Goal: Task Accomplishment & Management: Manage account settings

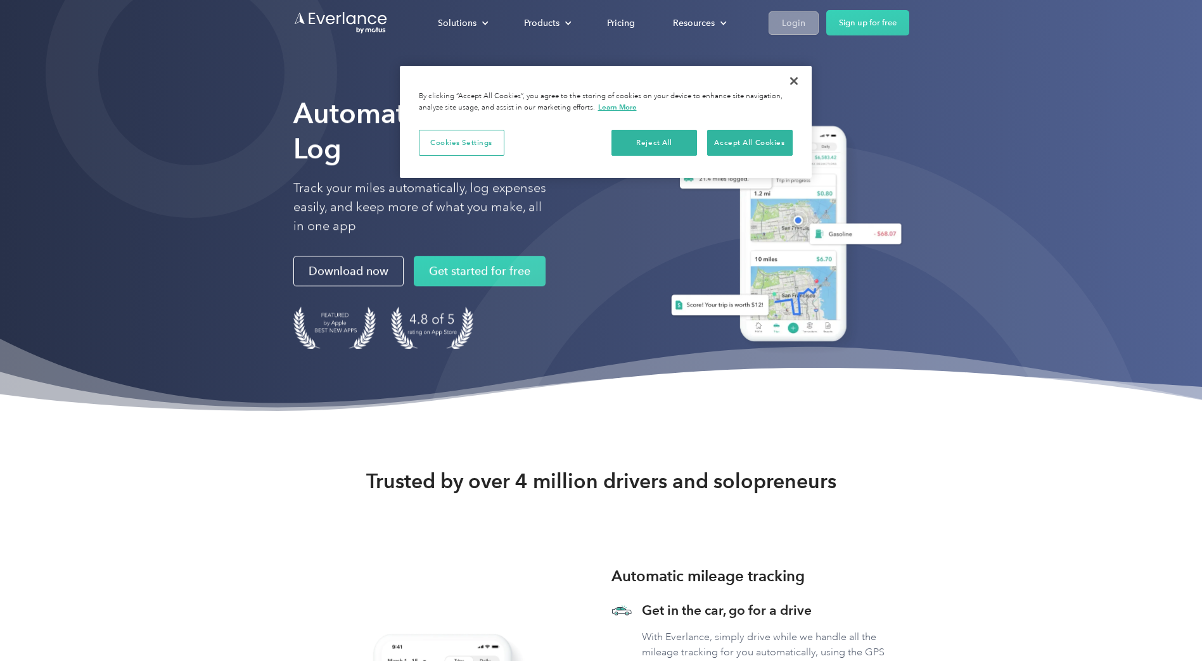
click at [802, 22] on div "Login" at bounding box center [793, 23] width 23 height 16
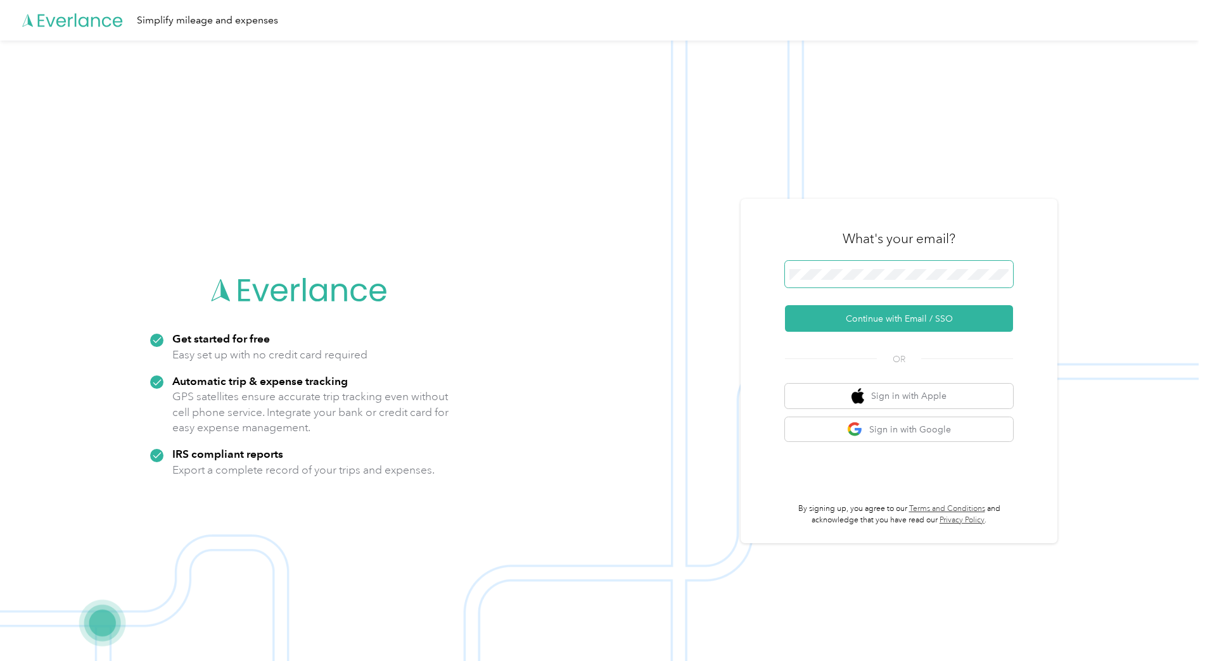
click at [785, 305] on button "Continue with Email / SSO" at bounding box center [899, 318] width 228 height 27
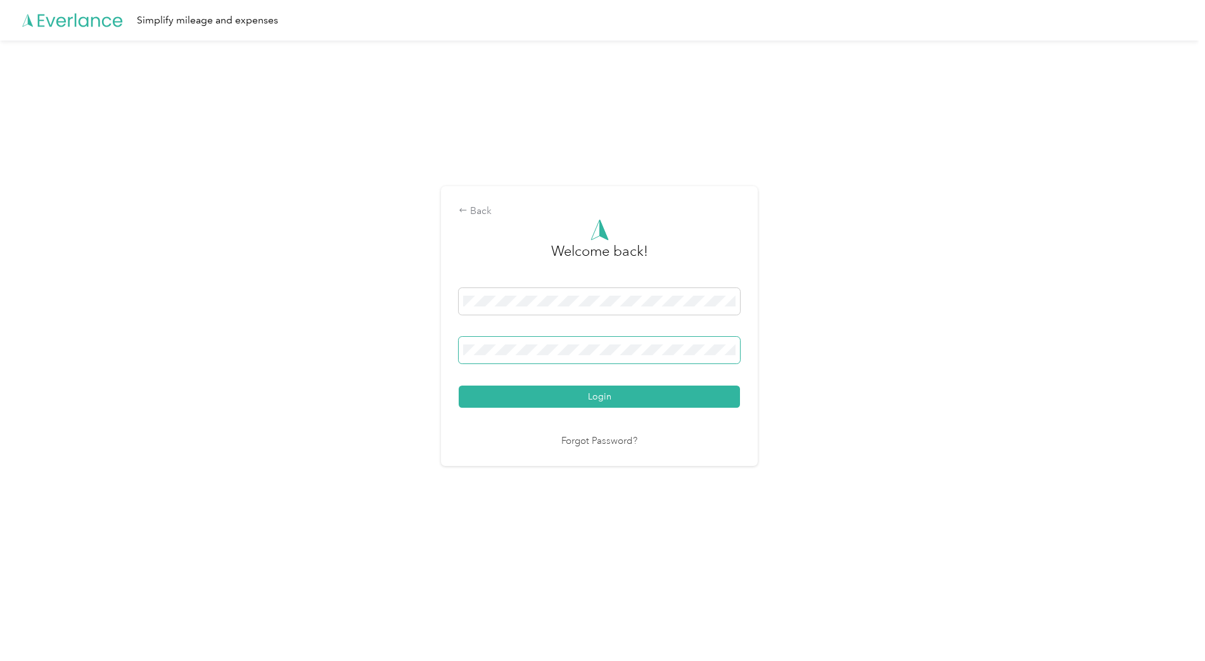
click at [459, 386] on button "Login" at bounding box center [599, 397] width 281 height 22
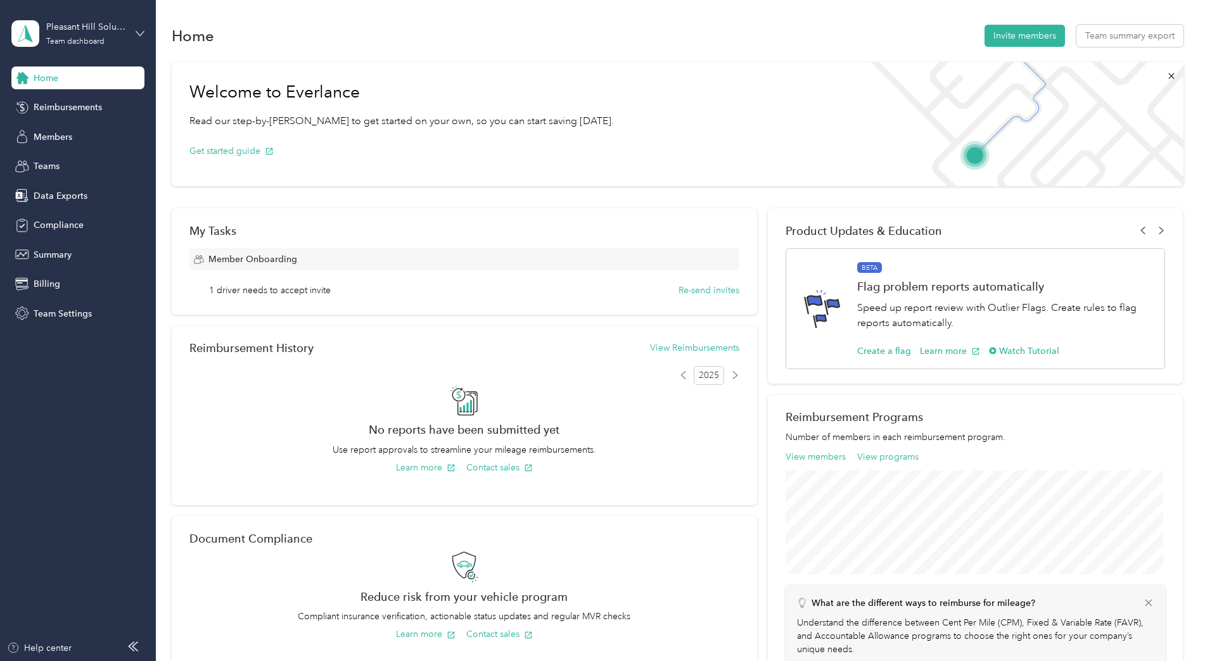
click at [136, 32] on icon at bounding box center [140, 33] width 9 height 9
click at [65, 106] on div "Team dashboard" at bounding box center [58, 104] width 70 height 13
click at [79, 316] on span "Team Settings" at bounding box center [63, 313] width 58 height 13
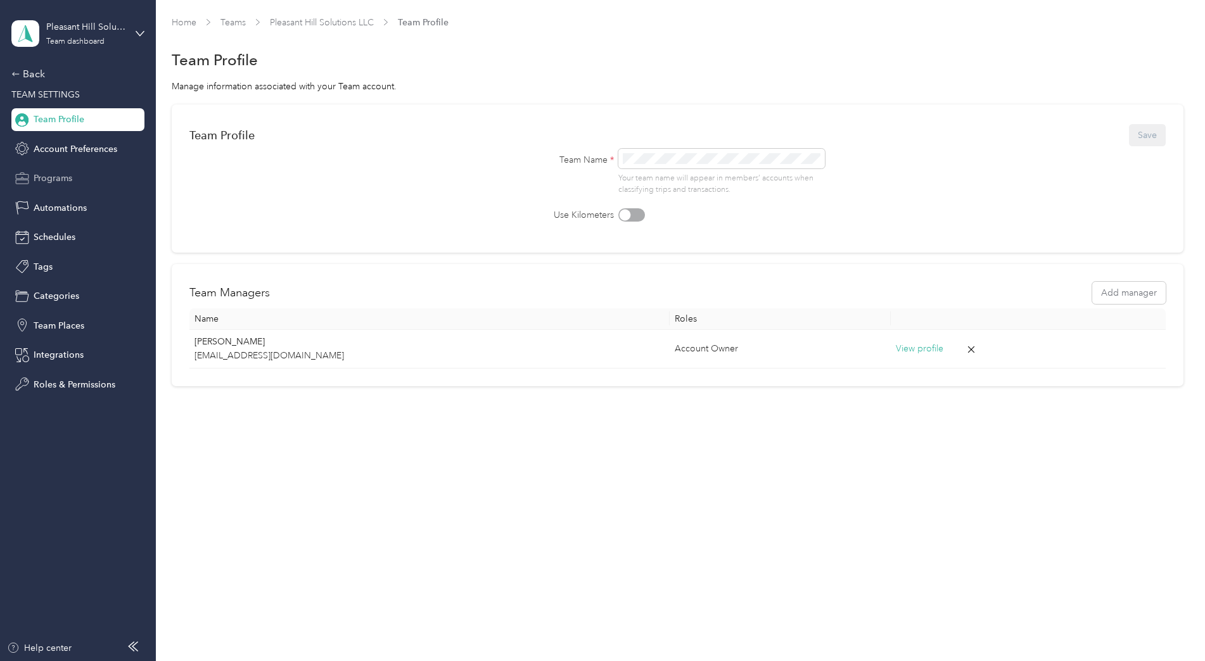
click at [60, 179] on span "Programs" at bounding box center [53, 178] width 39 height 13
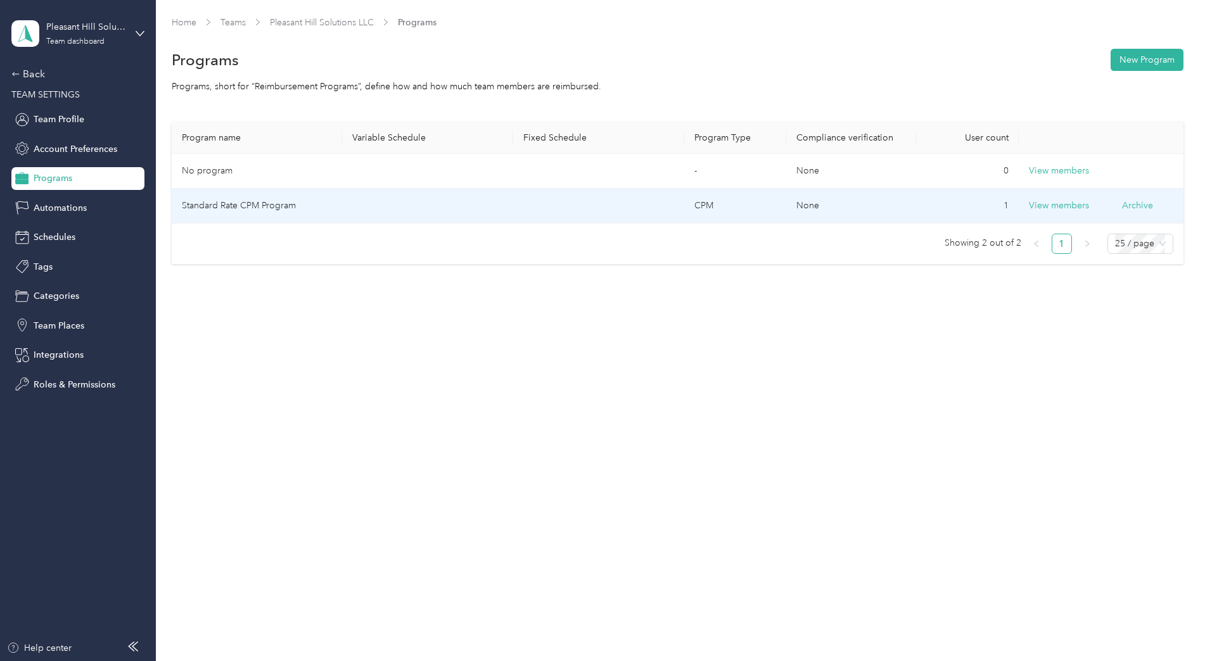
click at [398, 215] on td at bounding box center [427, 206] width 171 height 35
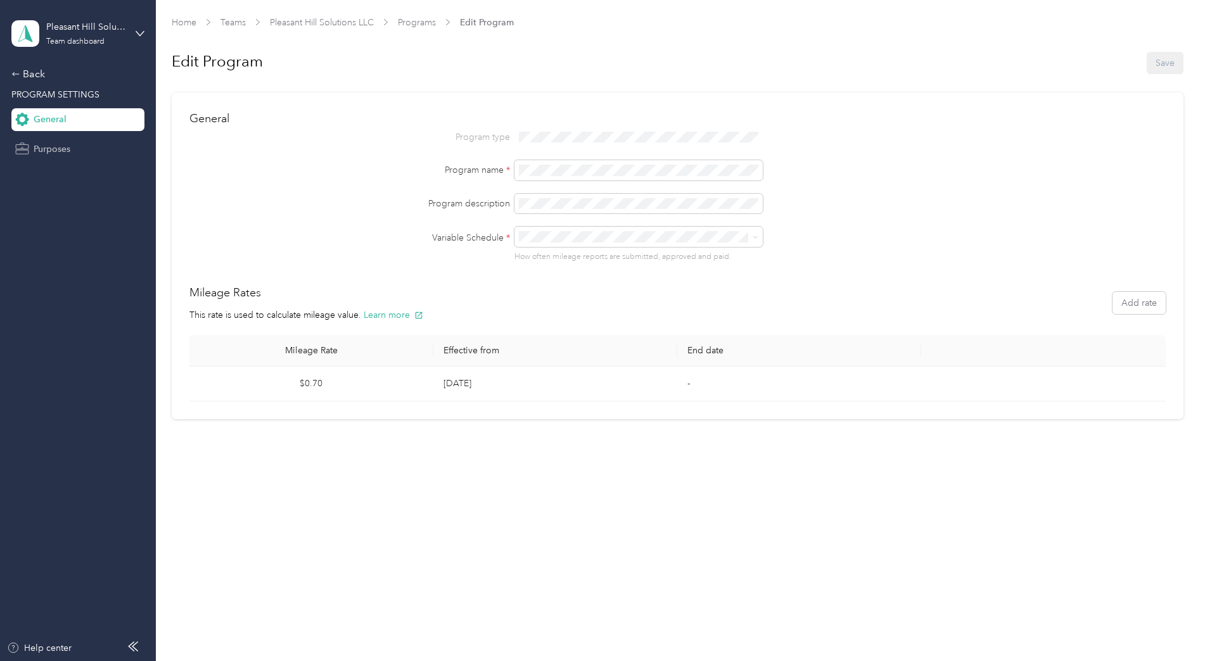
click at [46, 152] on span "Purposes" at bounding box center [52, 149] width 37 height 13
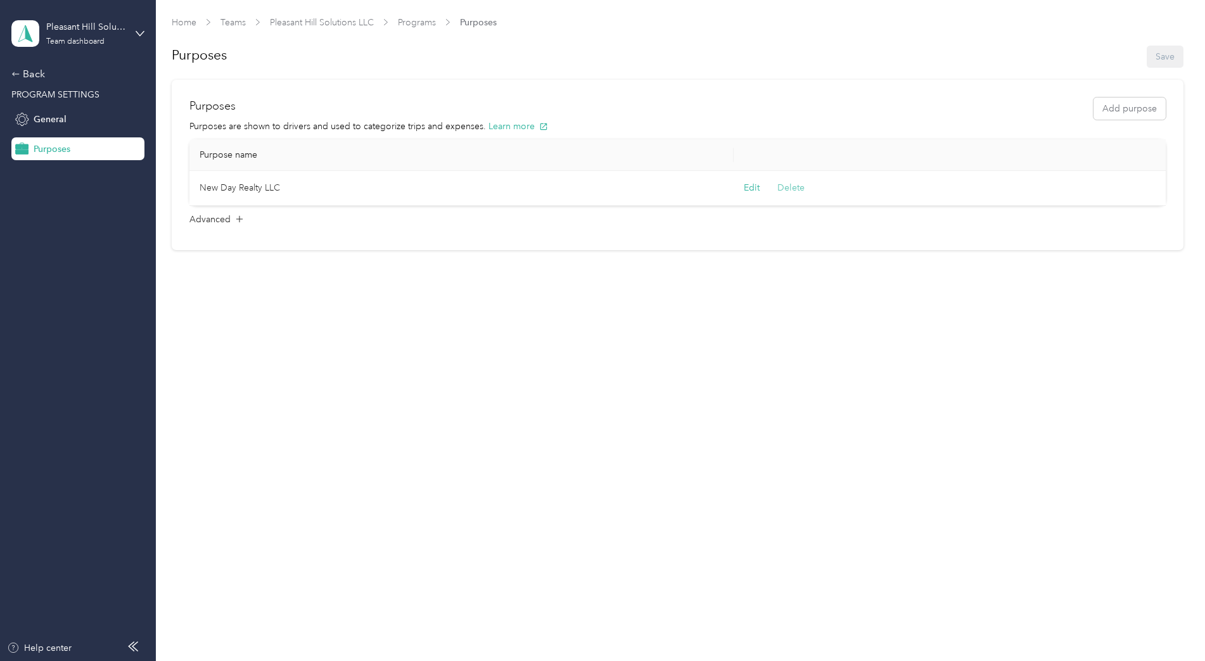
click at [794, 189] on button "Delete" at bounding box center [790, 187] width 27 height 13
click at [741, 215] on button "Yes, delete" at bounding box center [736, 217] width 51 height 20
click at [1156, 107] on button "Add purpose" at bounding box center [1129, 109] width 72 height 22
click at [253, 201] on span at bounding box center [267, 196] width 133 height 20
drag, startPoint x: 851, startPoint y: 192, endPoint x: 846, endPoint y: 200, distance: 8.8
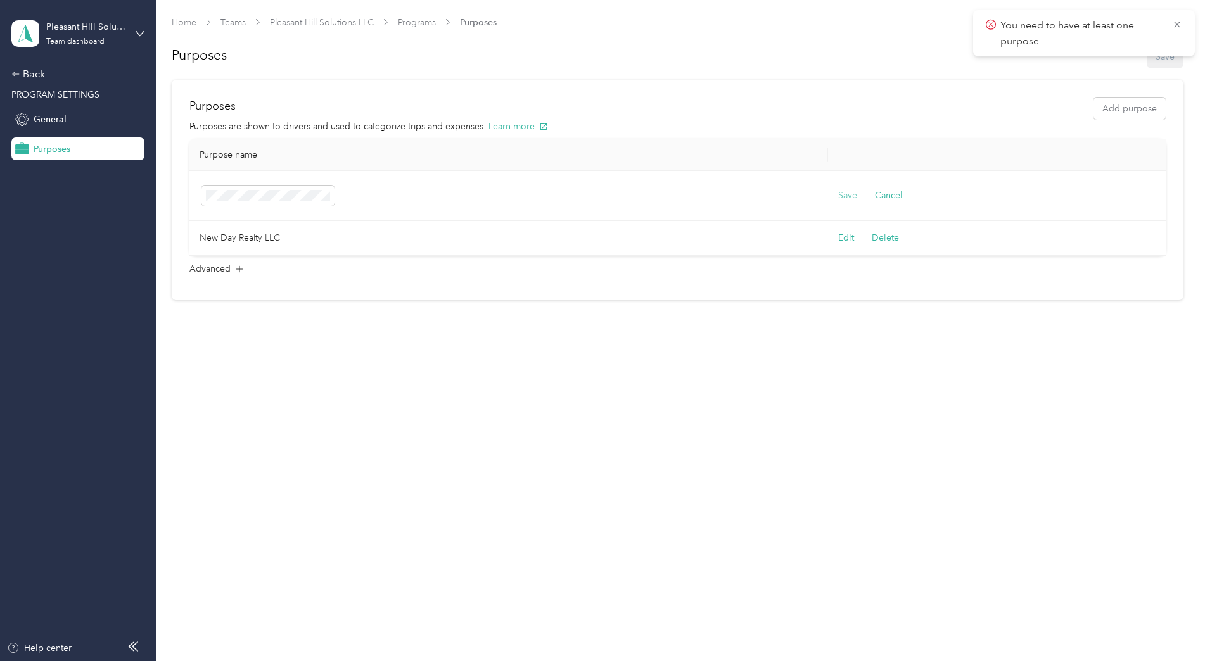
click at [850, 193] on button "Save" at bounding box center [847, 196] width 19 height 14
click at [794, 224] on button "Delete" at bounding box center [790, 222] width 27 height 13
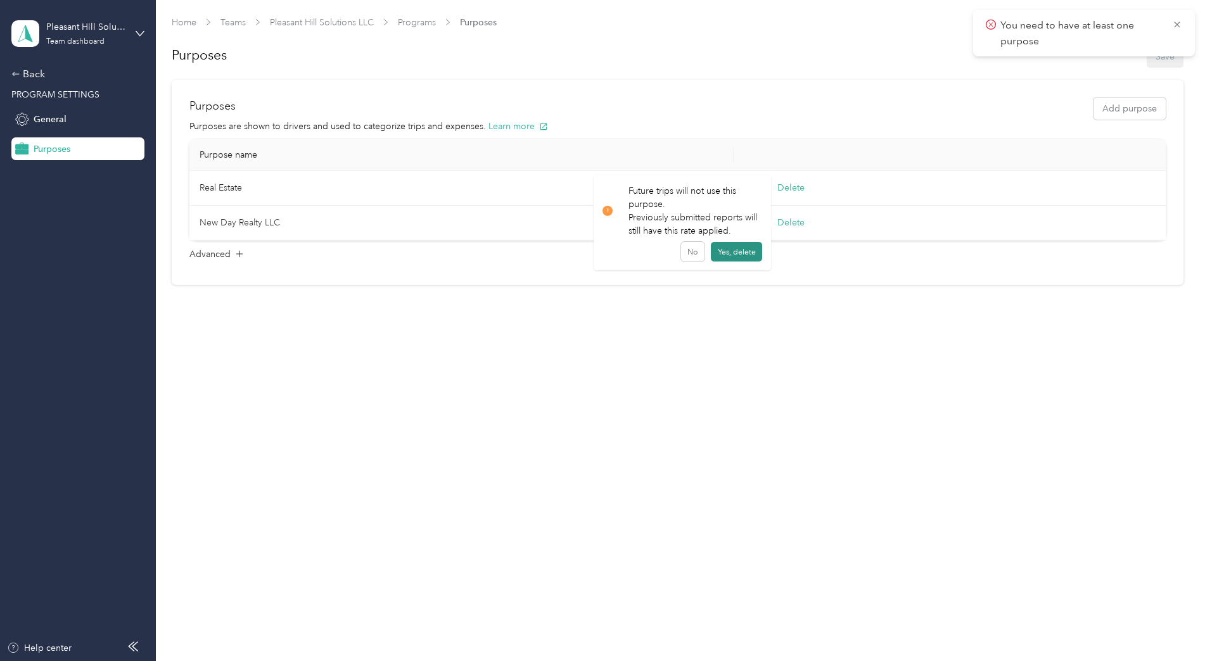
click at [737, 253] on button "Yes, delete" at bounding box center [736, 252] width 51 height 20
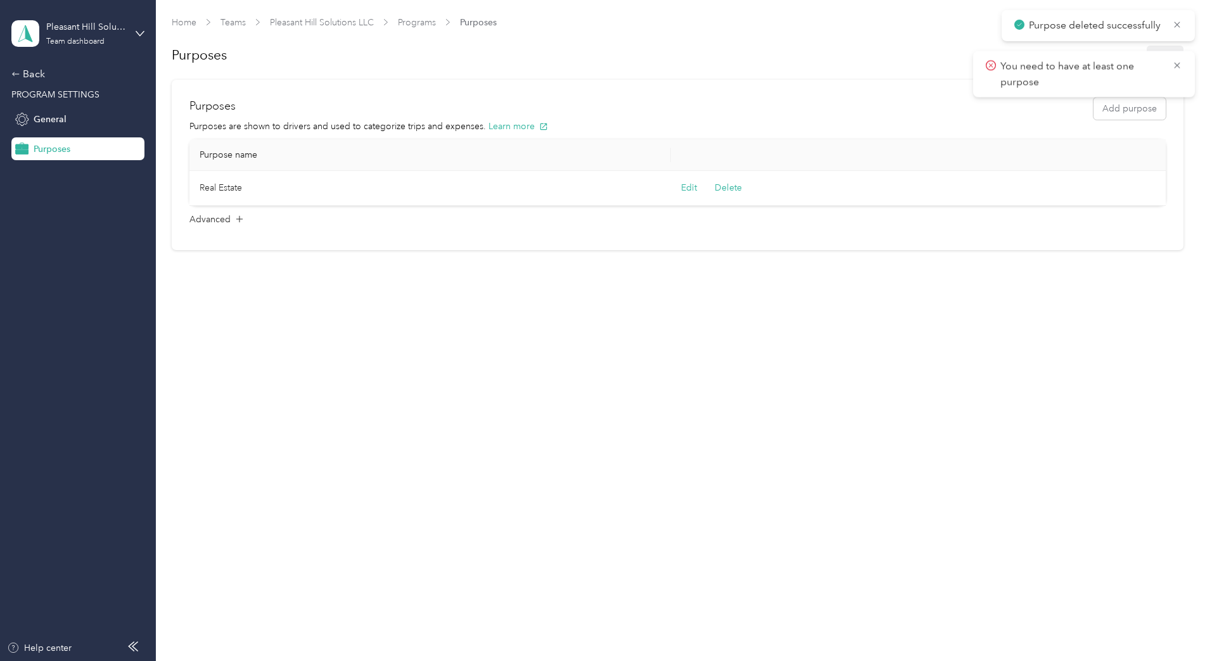
click at [735, 196] on td "Edit Delete" at bounding box center [921, 188] width 501 height 35
click at [733, 187] on button "Delete" at bounding box center [728, 187] width 27 height 13
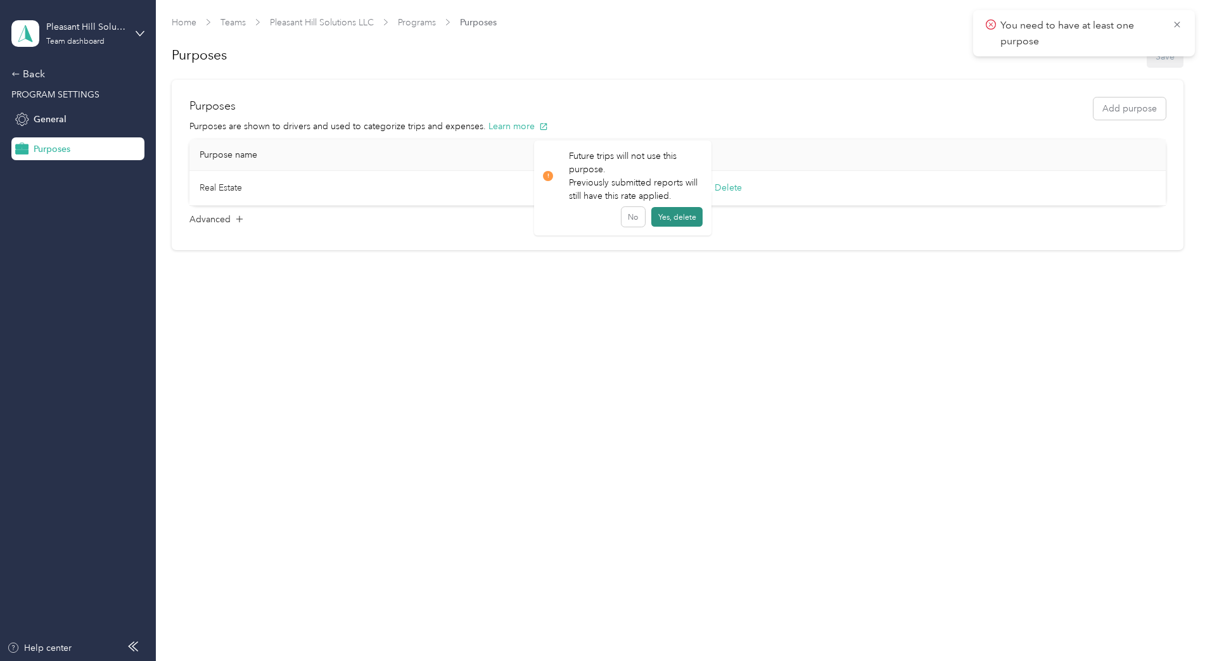
click at [665, 216] on button "Yes, delete" at bounding box center [676, 217] width 51 height 20
click at [1176, 25] on icon at bounding box center [1177, 24] width 10 height 11
click at [1178, 28] on icon at bounding box center [1177, 24] width 10 height 11
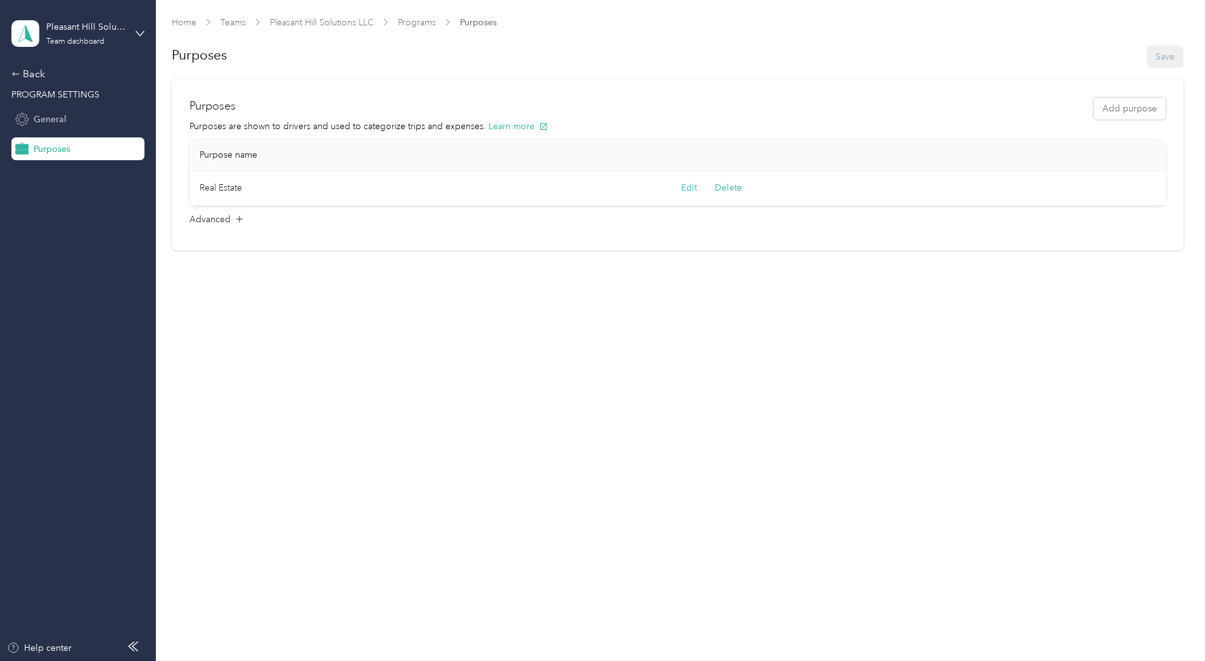
click at [52, 118] on span "General" at bounding box center [50, 119] width 33 height 13
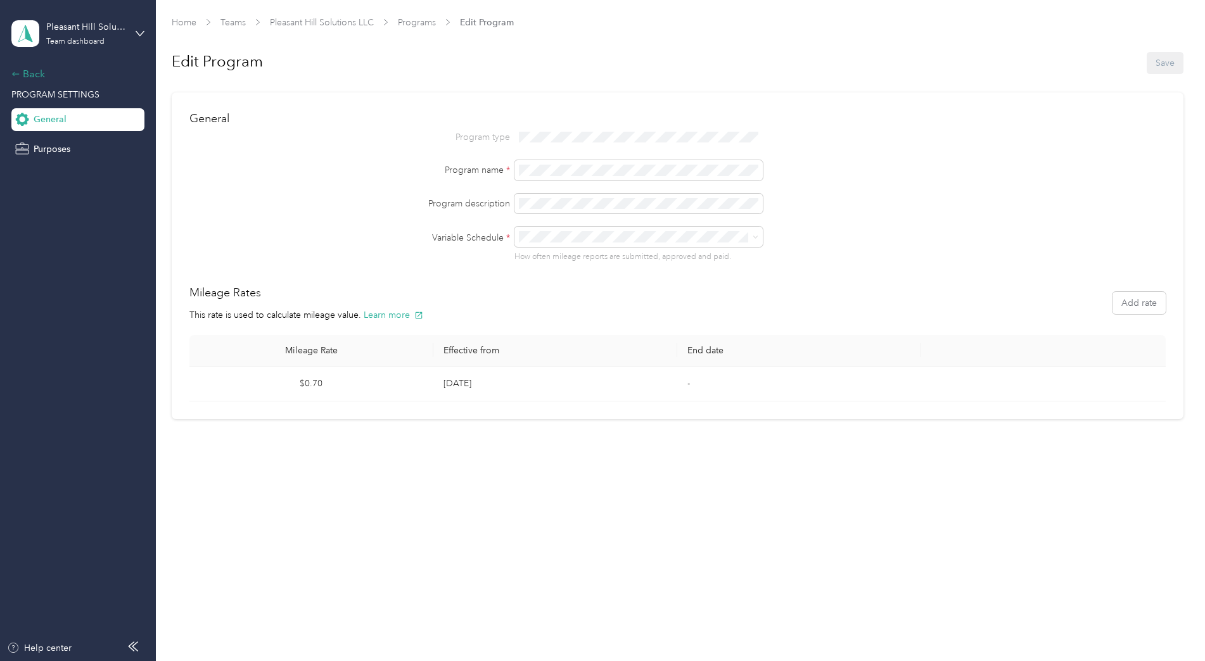
click at [31, 77] on div "Back" at bounding box center [74, 74] width 127 height 15
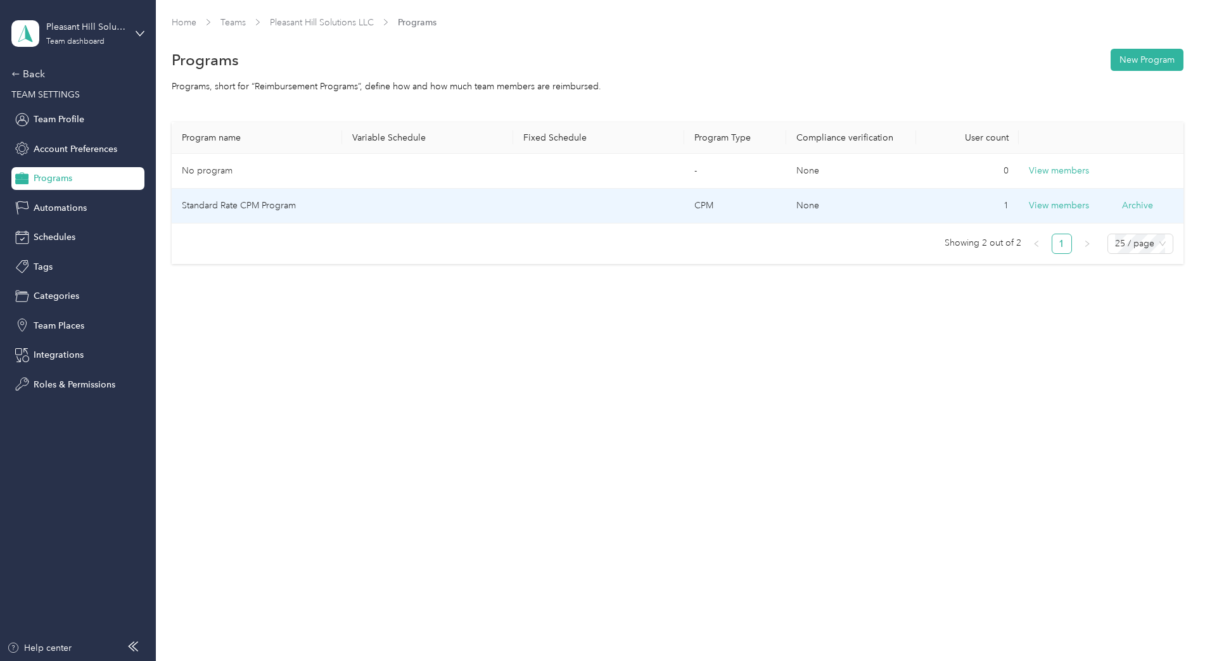
drag, startPoint x: 428, startPoint y: 212, endPoint x: 363, endPoint y: 216, distance: 64.7
click at [363, 216] on td at bounding box center [427, 206] width 171 height 35
click at [1137, 205] on button "Archive" at bounding box center [1137, 205] width 31 height 13
click at [1069, 215] on button "Yes" at bounding box center [1071, 215] width 25 height 20
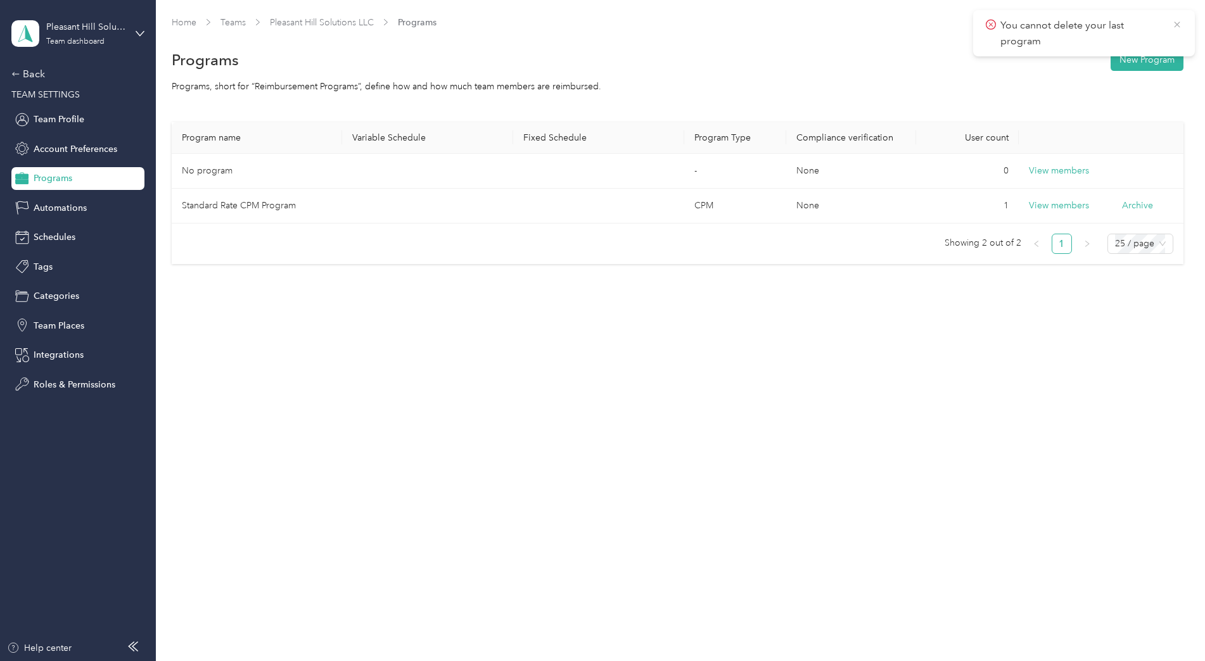
click at [1180, 23] on icon at bounding box center [1177, 24] width 10 height 11
click at [57, 356] on span "Integrations" at bounding box center [59, 354] width 50 height 13
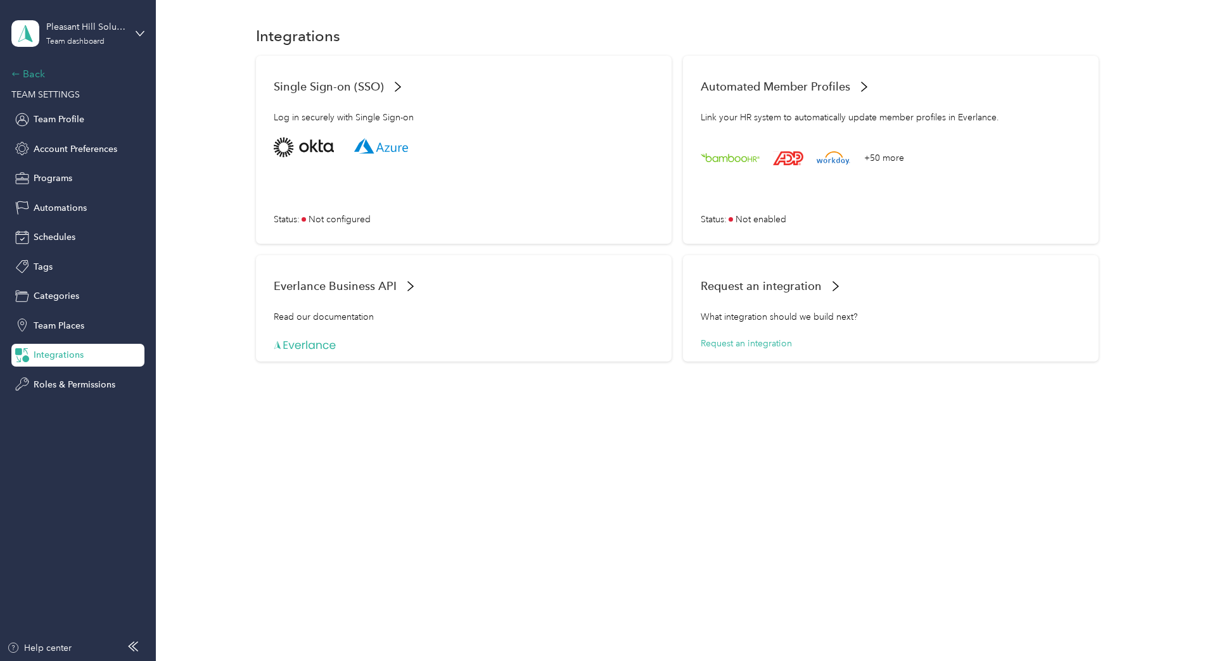
click at [34, 73] on div "Back" at bounding box center [74, 74] width 127 height 15
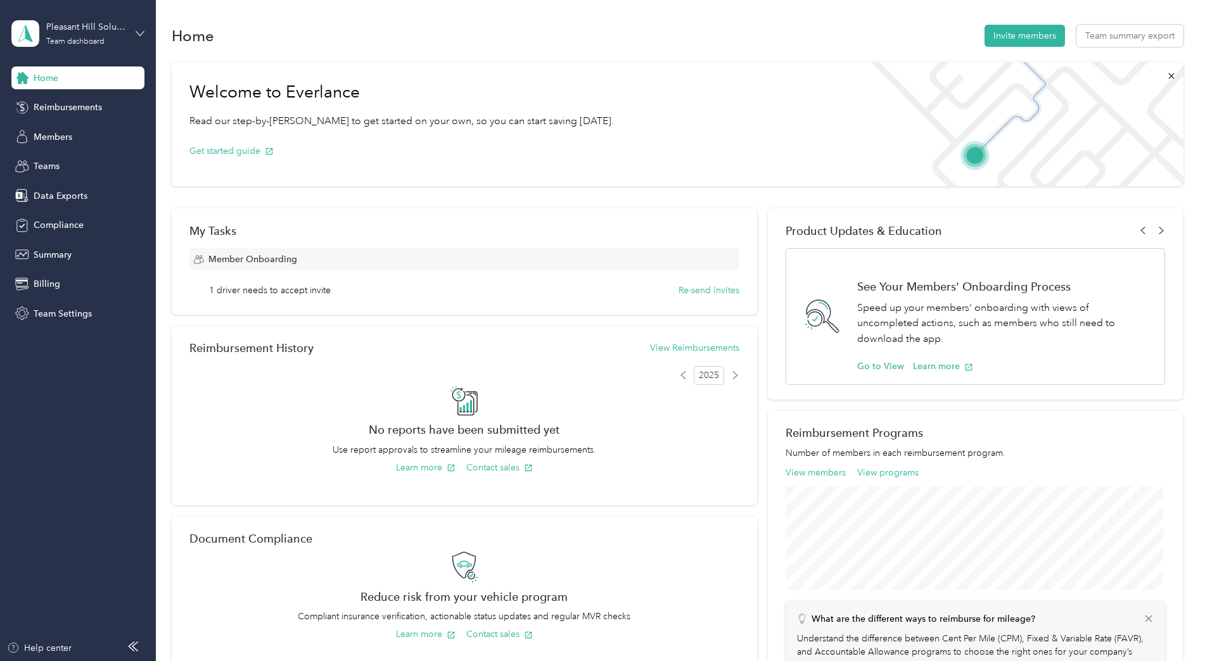
click at [137, 36] on icon at bounding box center [140, 33] width 9 height 9
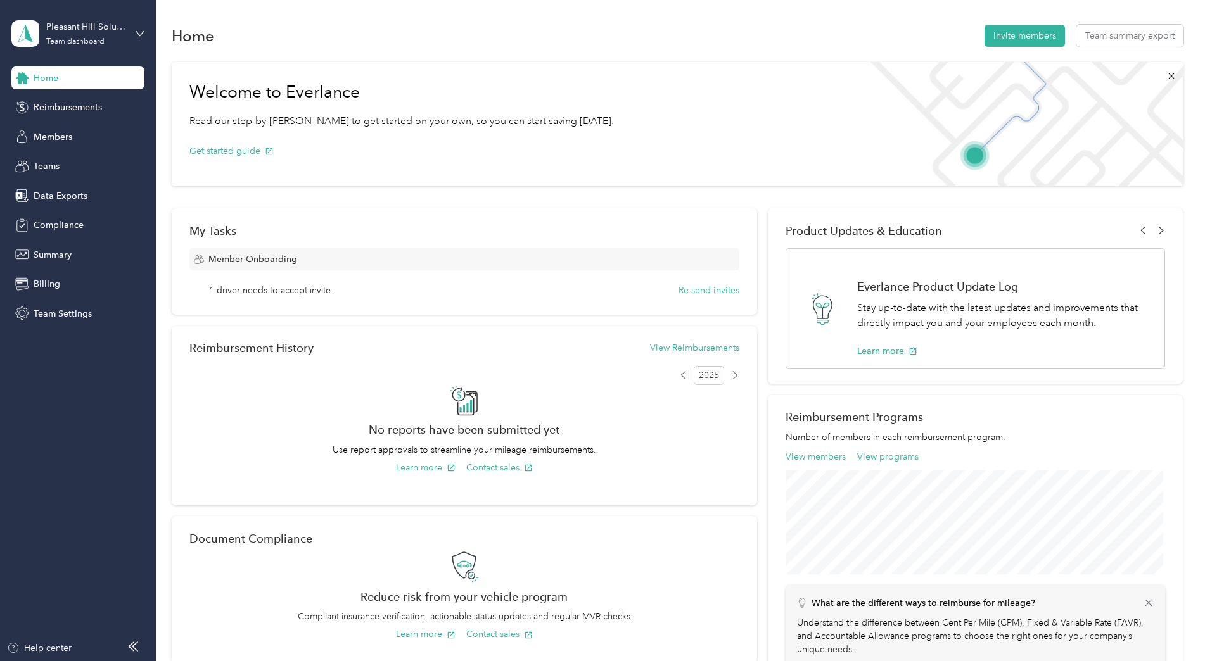
click at [61, 137] on div "Personal dashboard" at bounding box center [63, 132] width 80 height 13
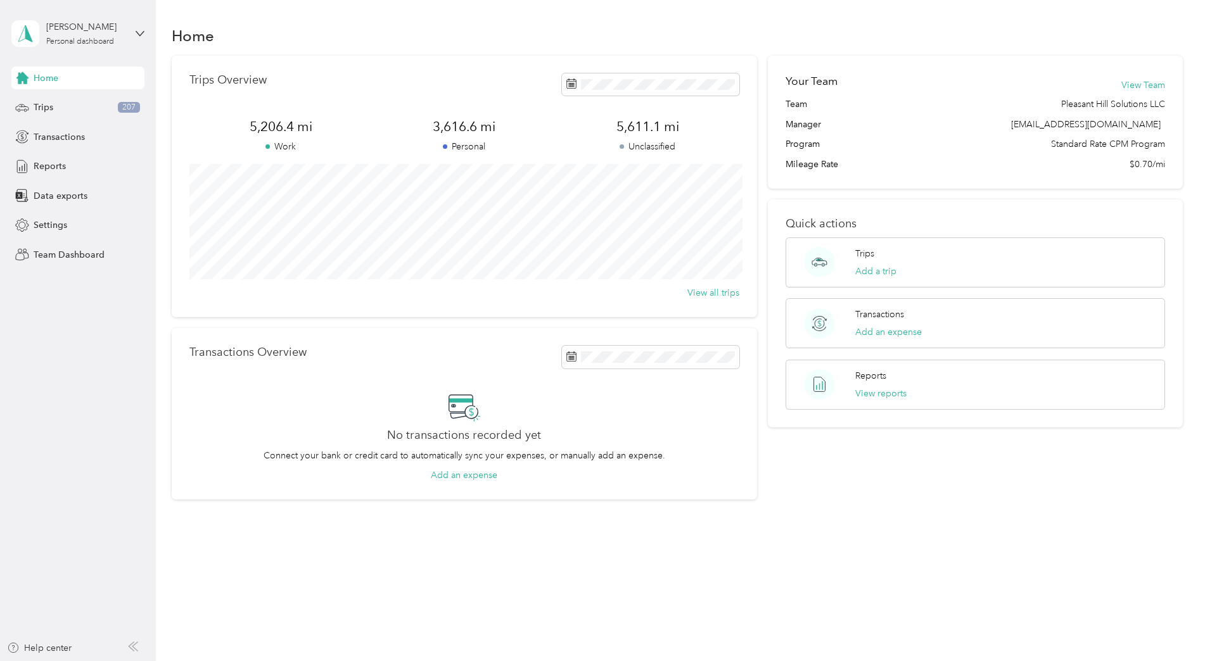
click at [136, 41] on div "[PERSON_NAME] Personal dashboard" at bounding box center [77, 33] width 133 height 44
click at [61, 160] on div "Log out" at bounding box center [47, 161] width 49 height 13
